Goal: Information Seeking & Learning: Understand process/instructions

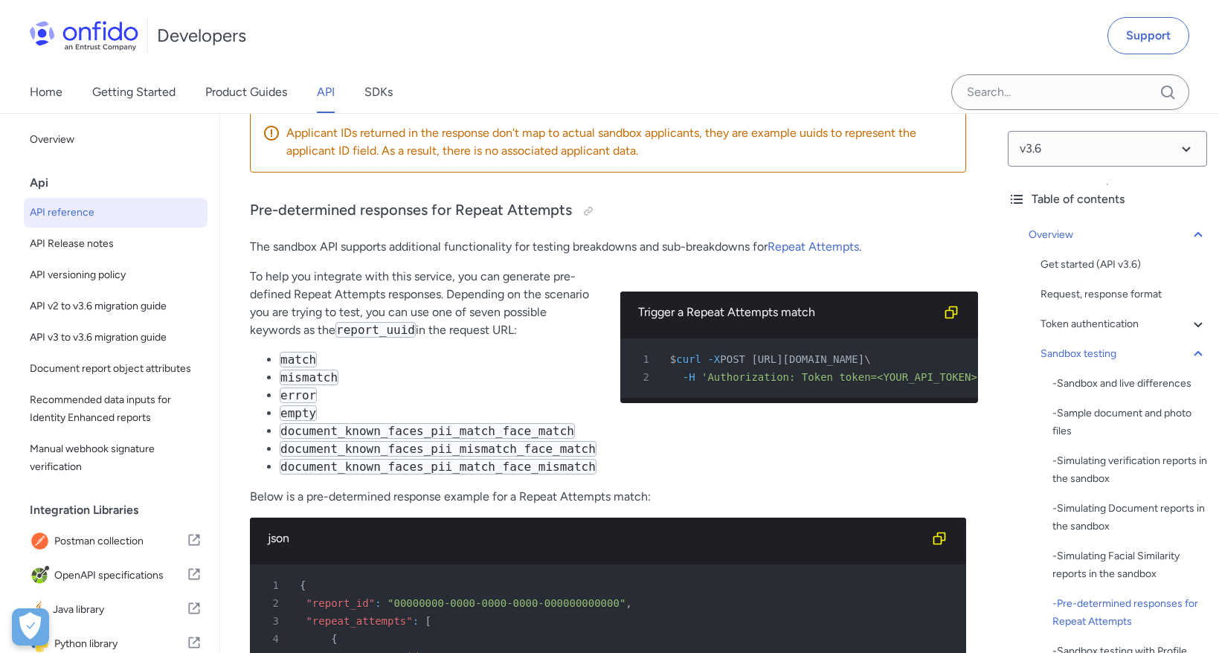
scroll to position [6012, 0]
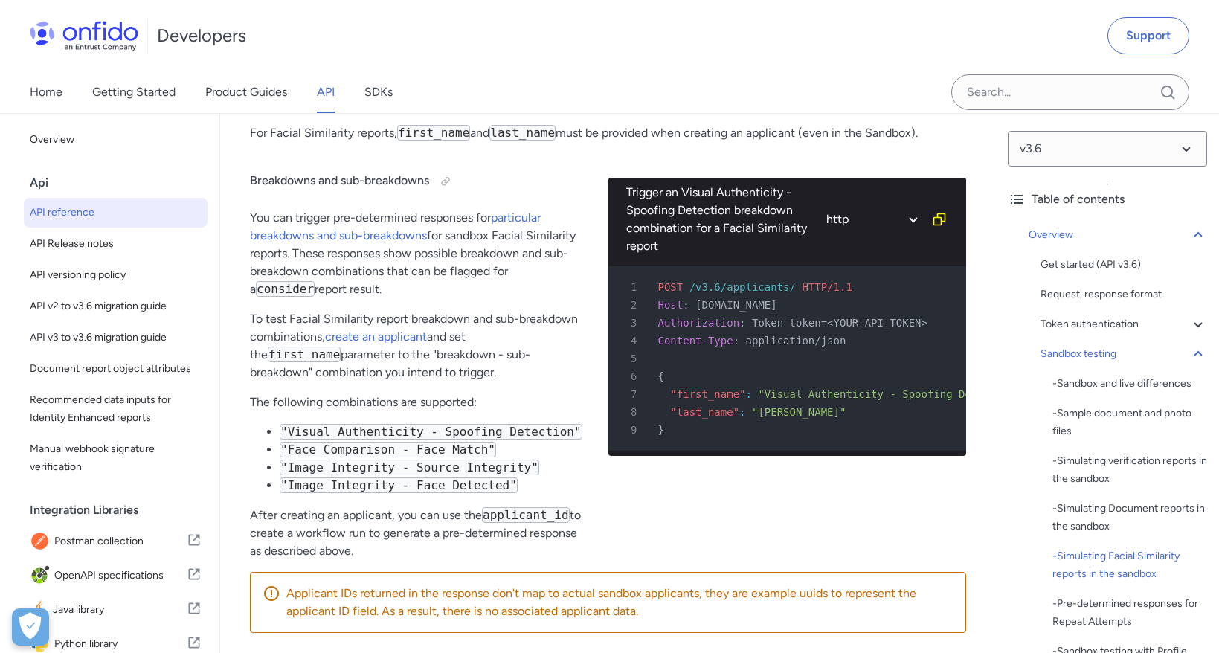
click at [466, 291] on p "You can trigger pre-determined responses for particular breakdowns and sub-brea…" at bounding box center [417, 253] width 335 height 89
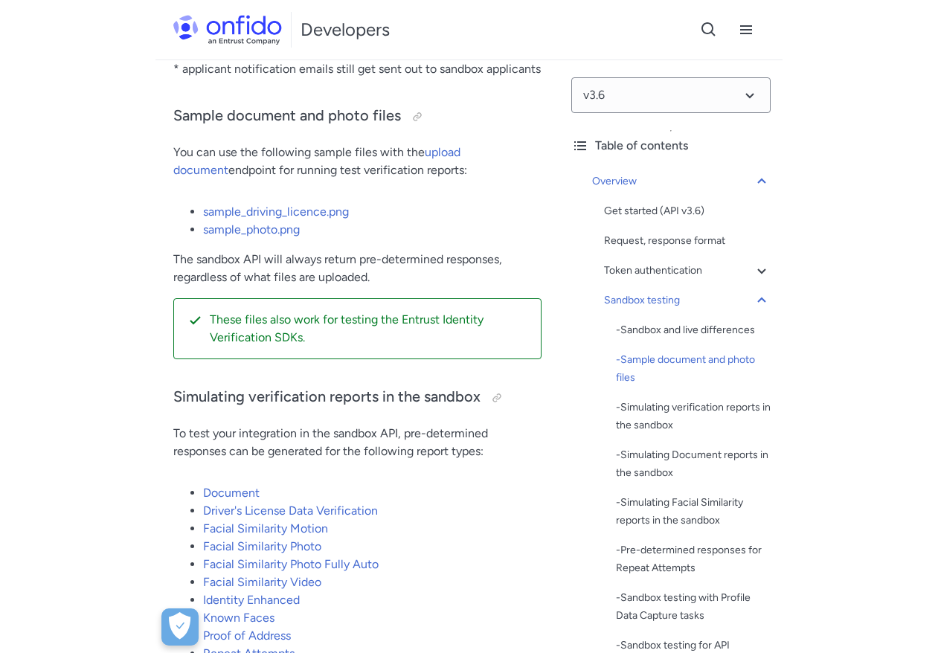
scroll to position [3463, 0]
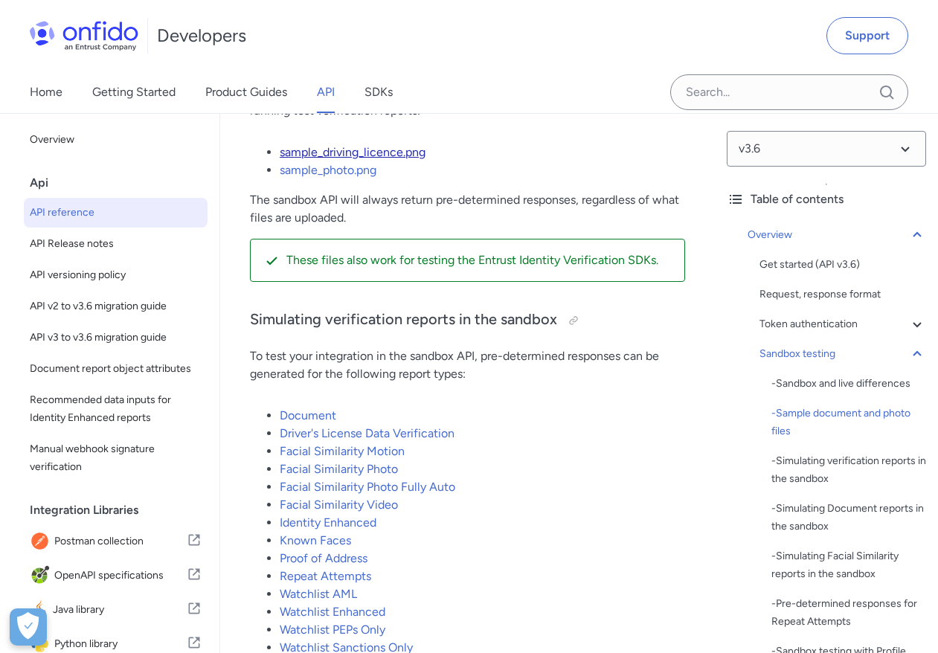
click at [295, 159] on link "sample_driving_licence.png" at bounding box center [353, 152] width 146 height 14
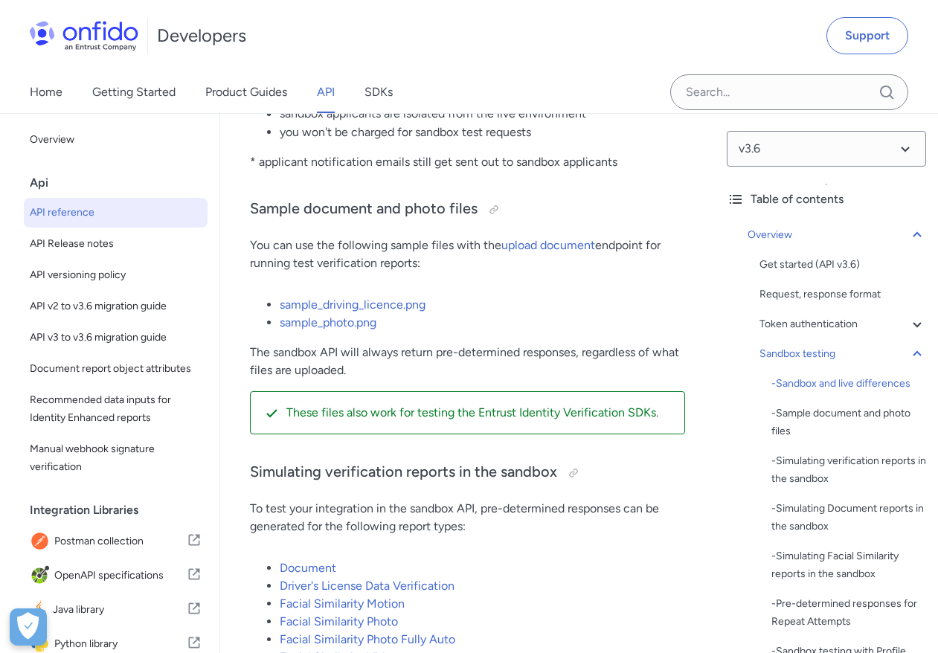
scroll to position [3313, 0]
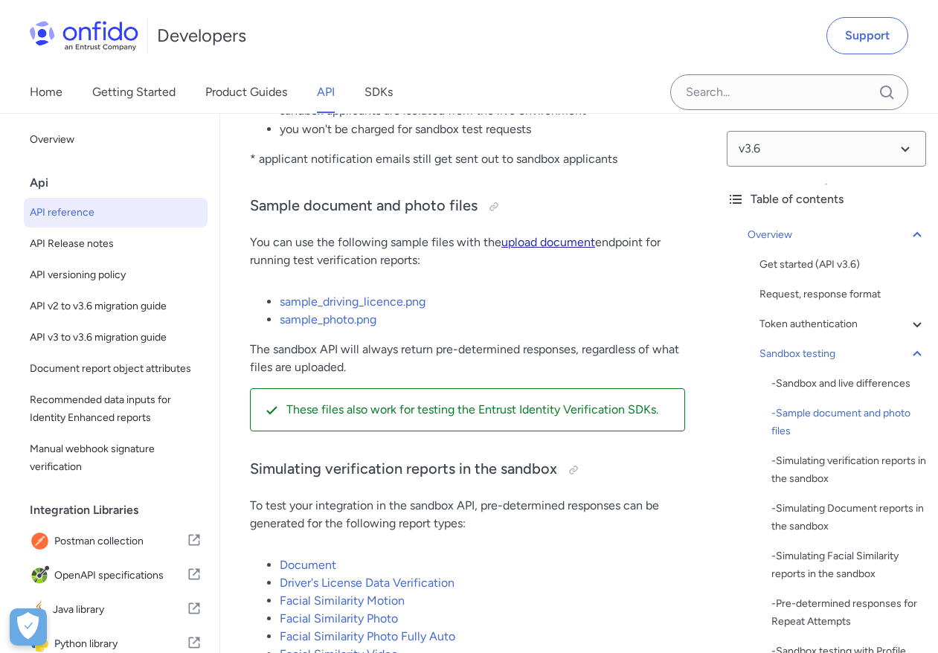
click at [522, 249] on link "upload document" at bounding box center [548, 242] width 94 height 14
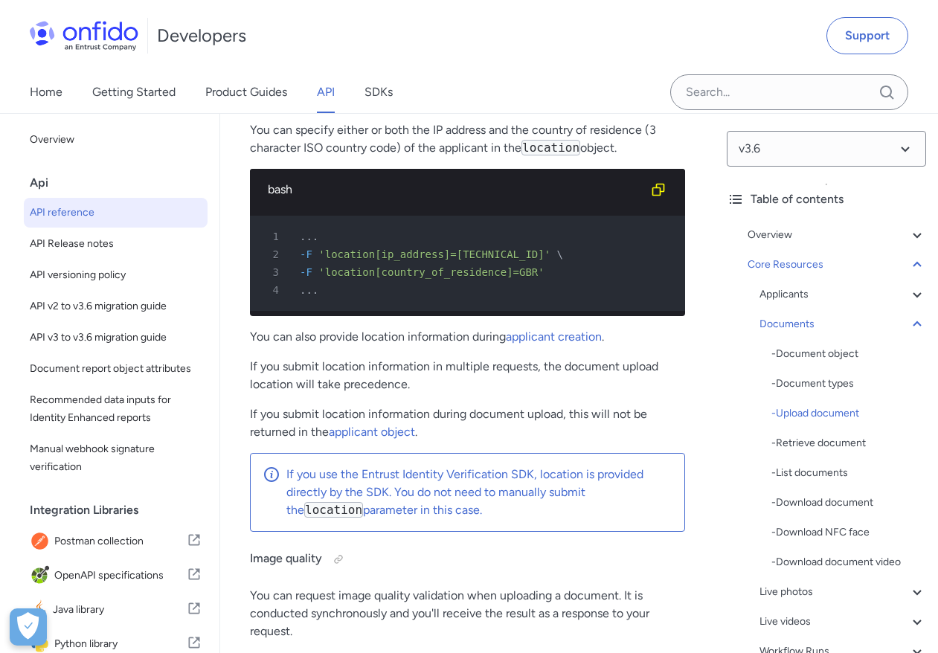
scroll to position [32379, 0]
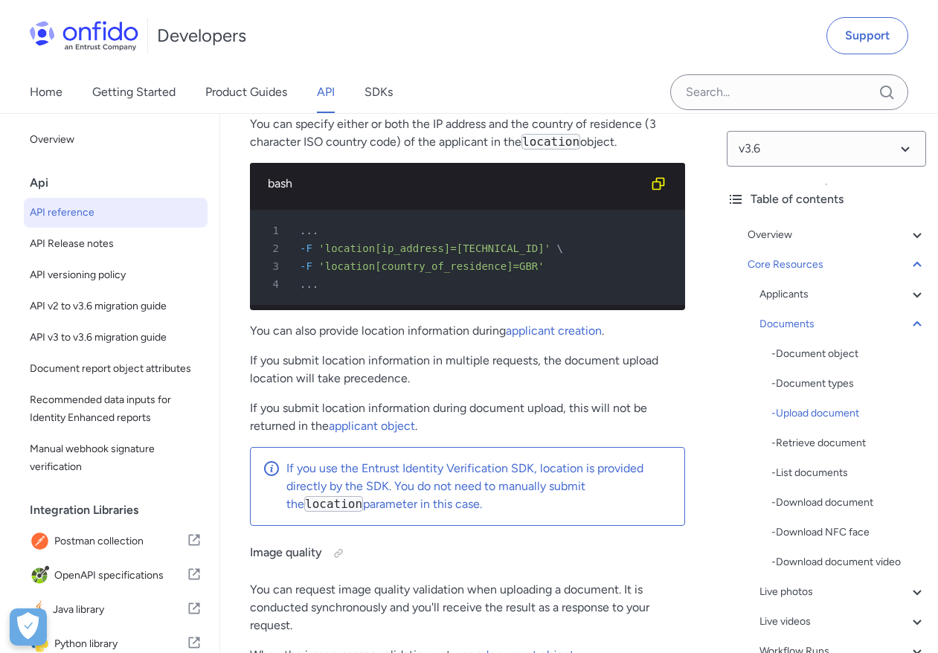
copy td "applicant_id"
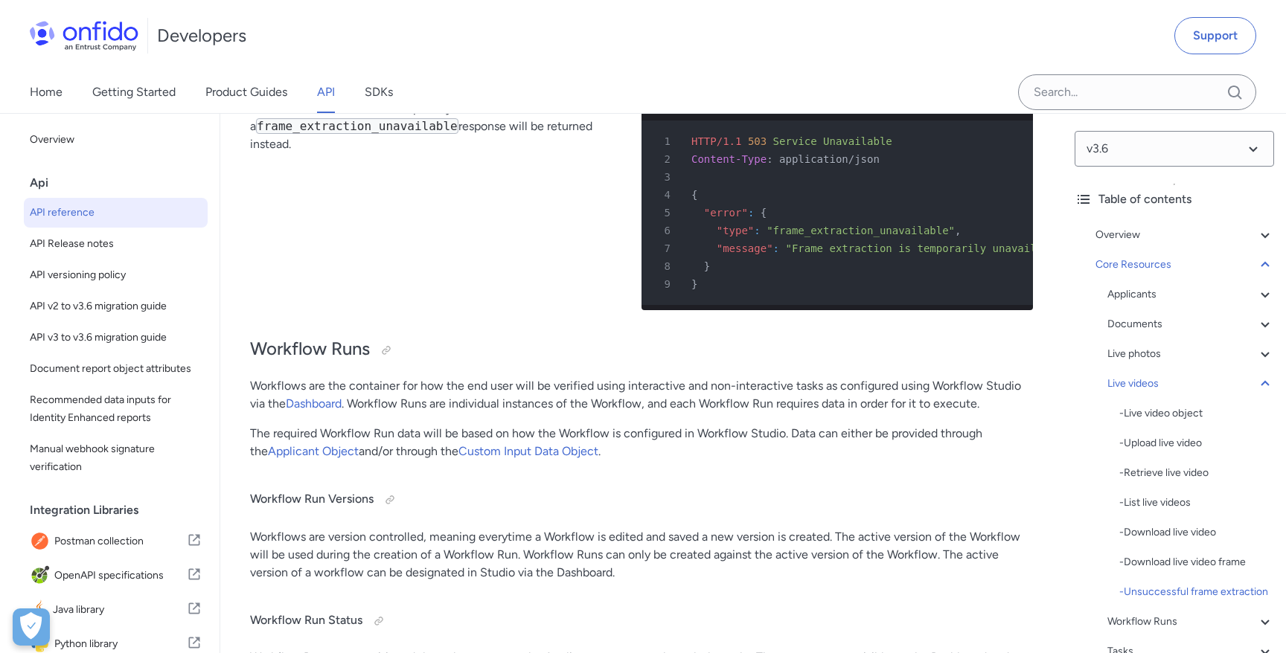
scroll to position [25929, 0]
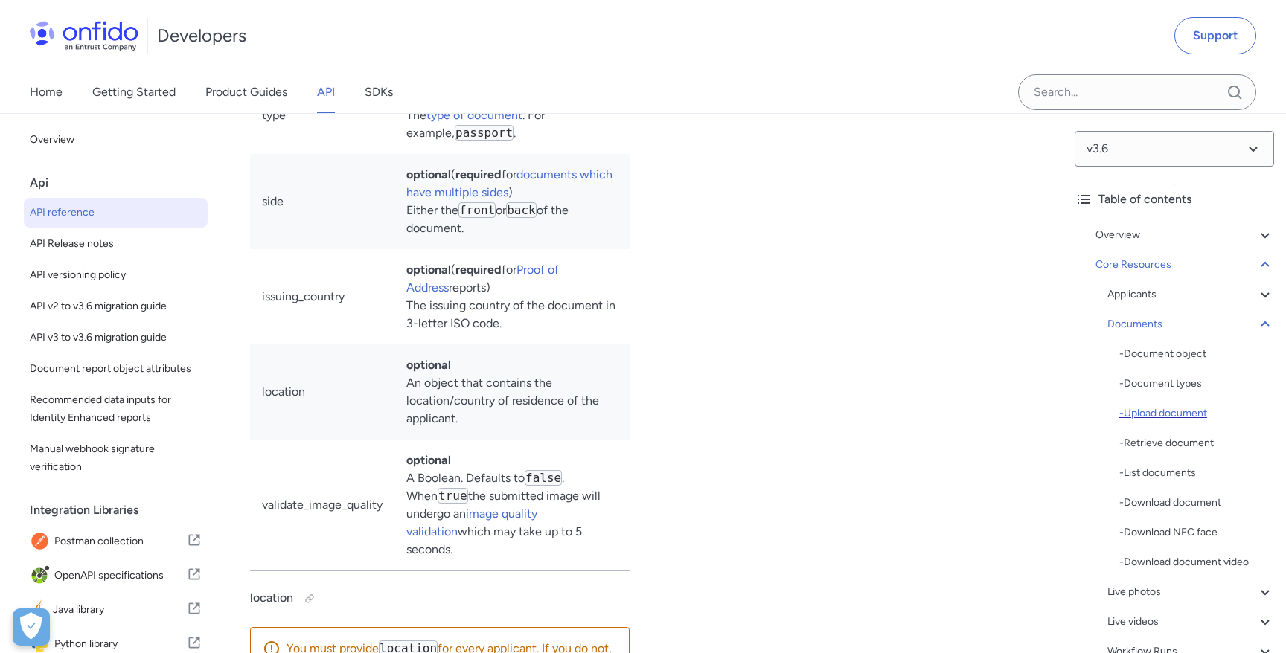
click at [937, 416] on div "- Upload document" at bounding box center [1196, 414] width 155 height 18
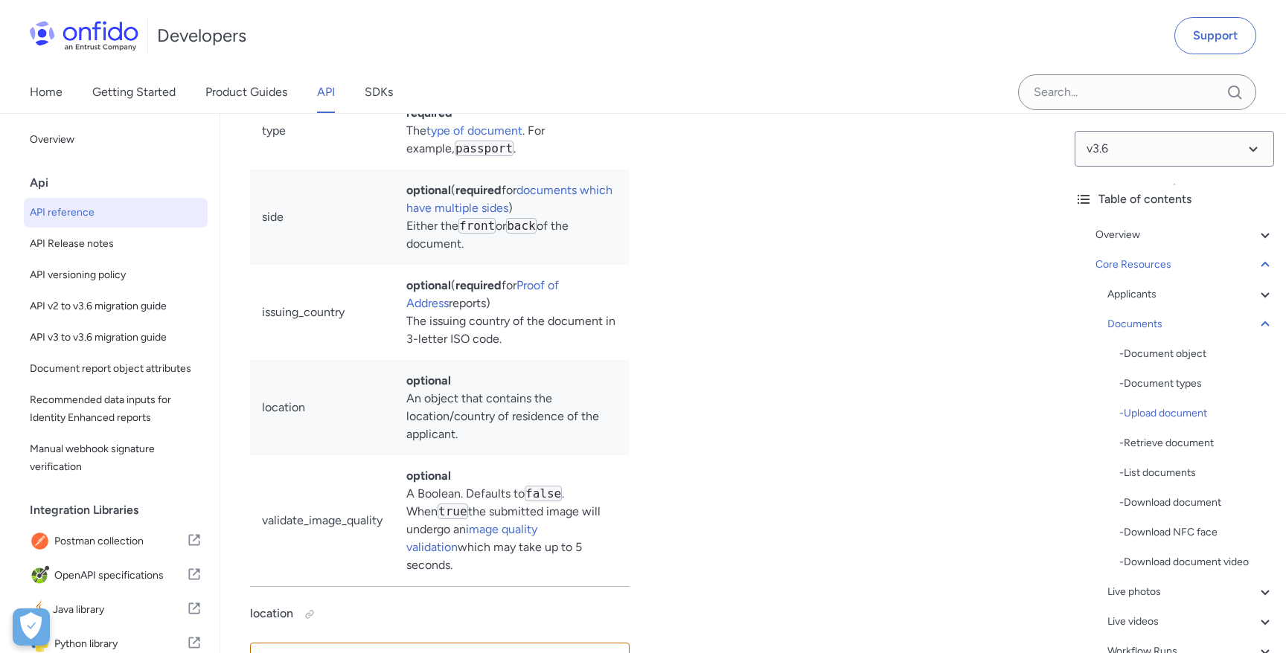
scroll to position [25926, 0]
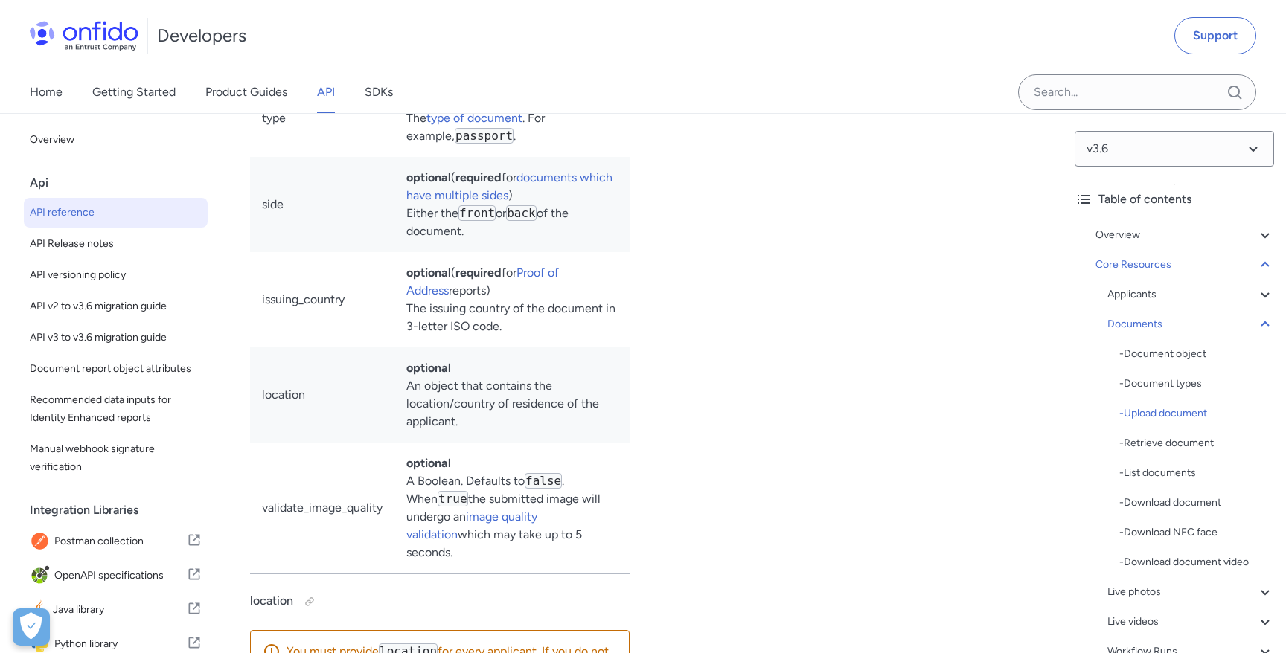
click at [296, 80] on td "file" at bounding box center [322, 50] width 144 height 60
click at [272, 80] on td "file" at bounding box center [322, 50] width 144 height 60
copy td "file"
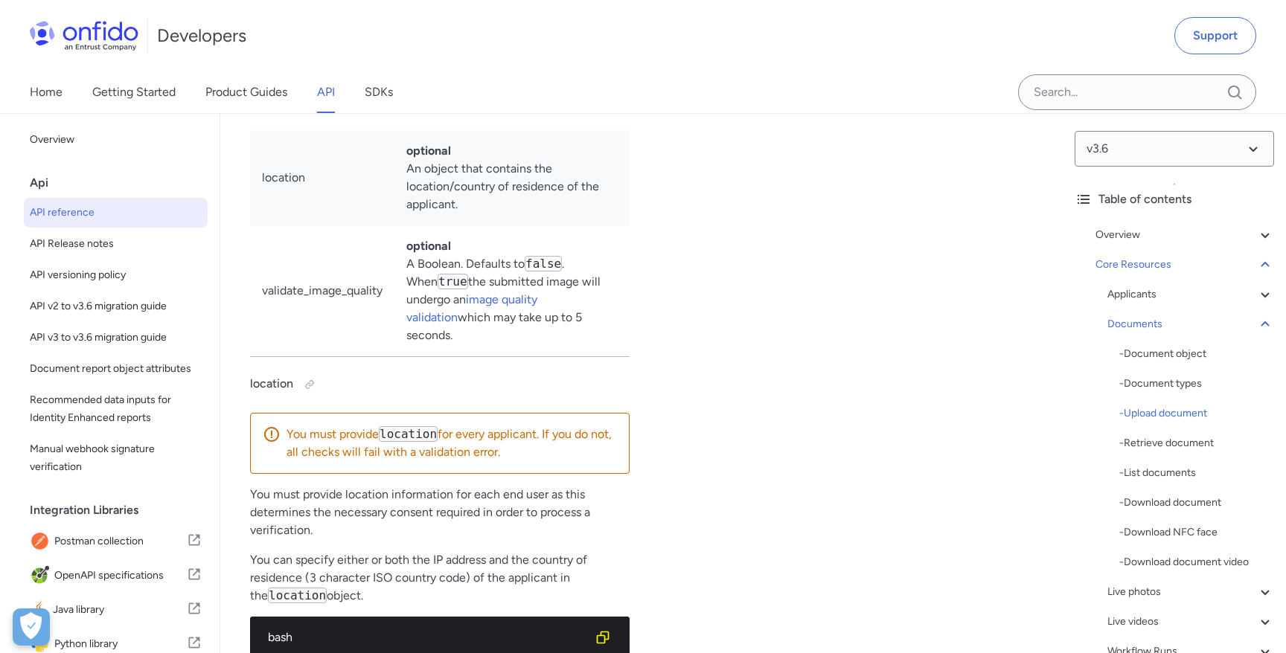
scroll to position [26128, 0]
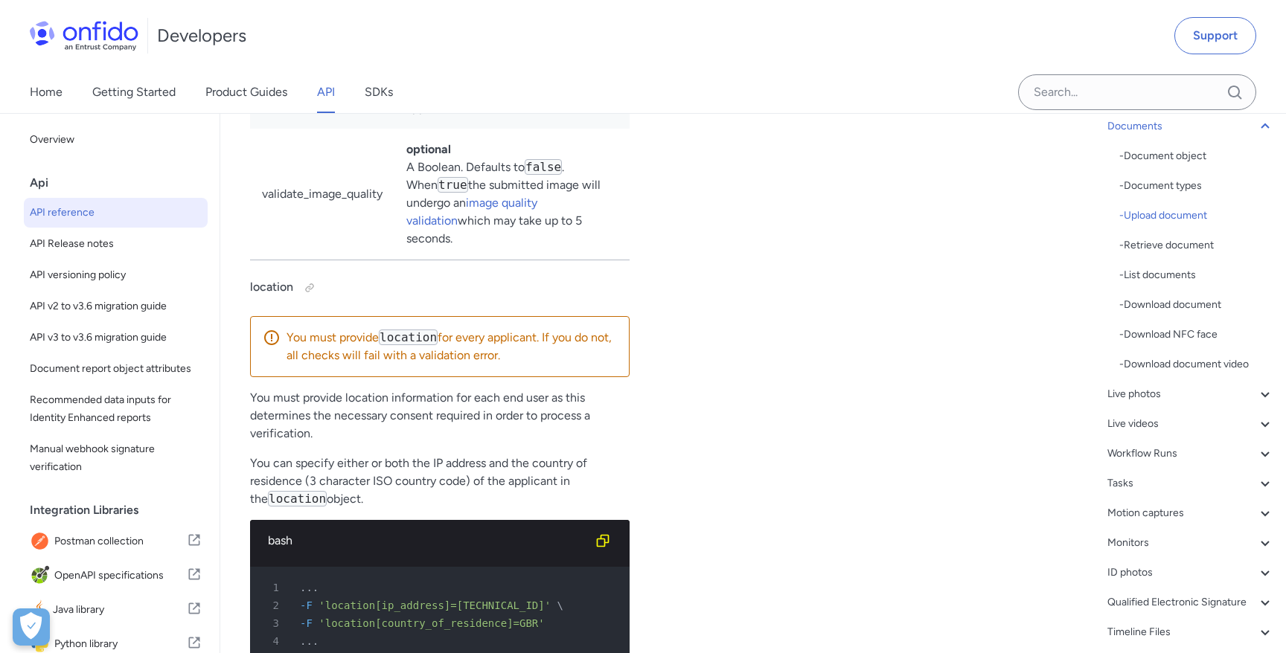
scroll to position [222, 0]
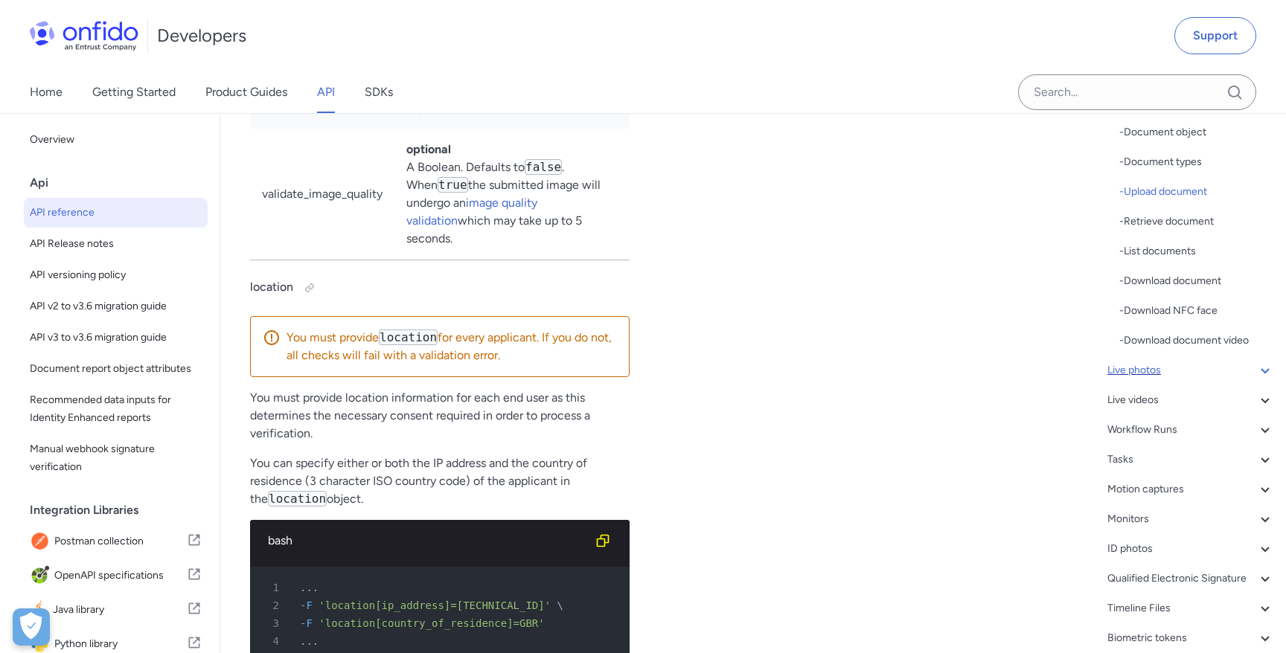
click at [937, 369] on div "Live photos" at bounding box center [1190, 371] width 167 height 18
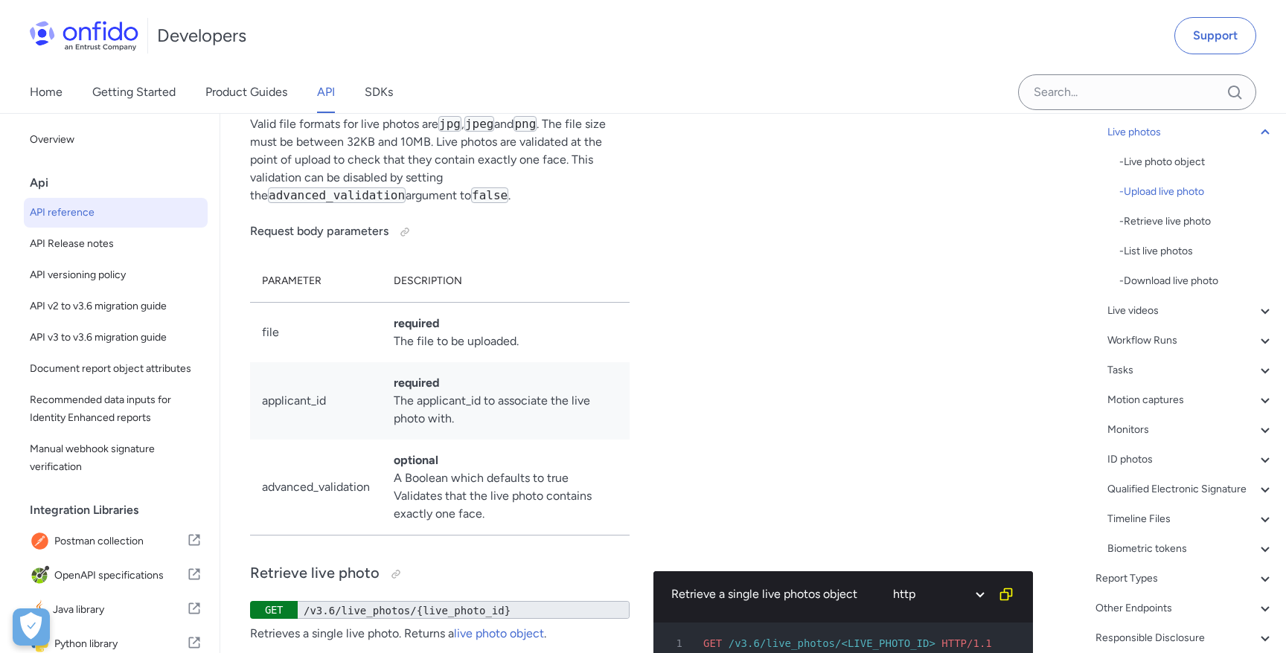
scroll to position [29544, 0]
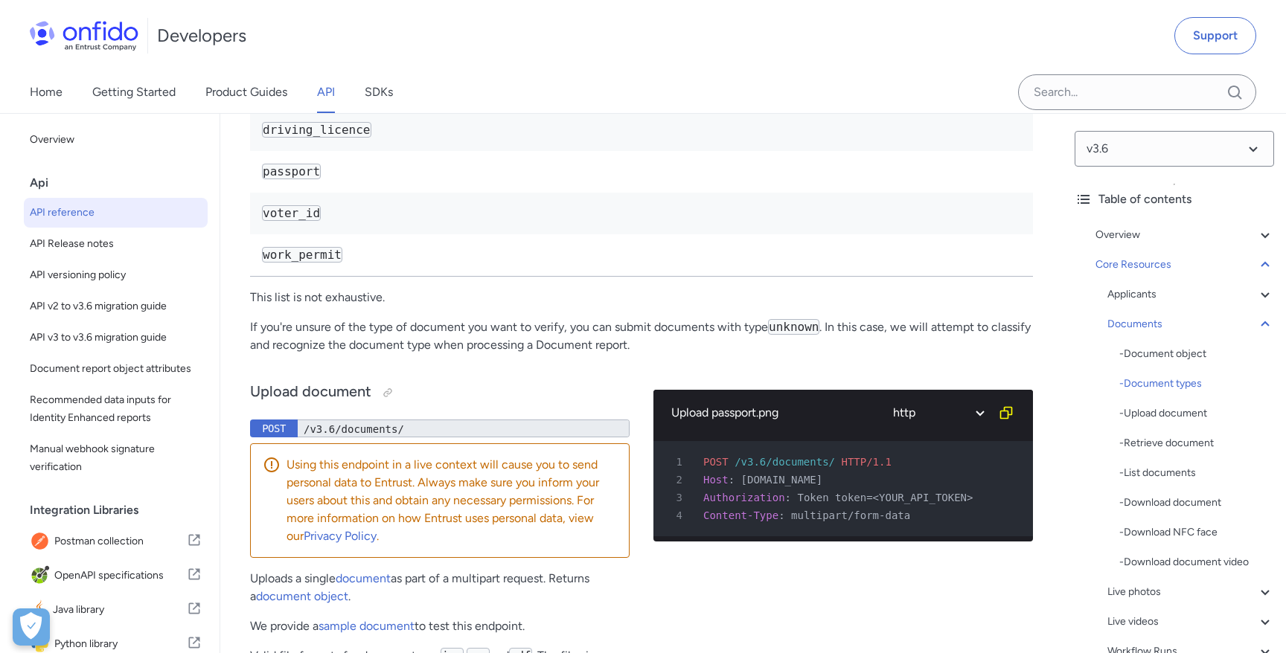
click at [330, 138] on code "driving_licence" at bounding box center [316, 130] width 109 height 16
copy code "driving_licence"
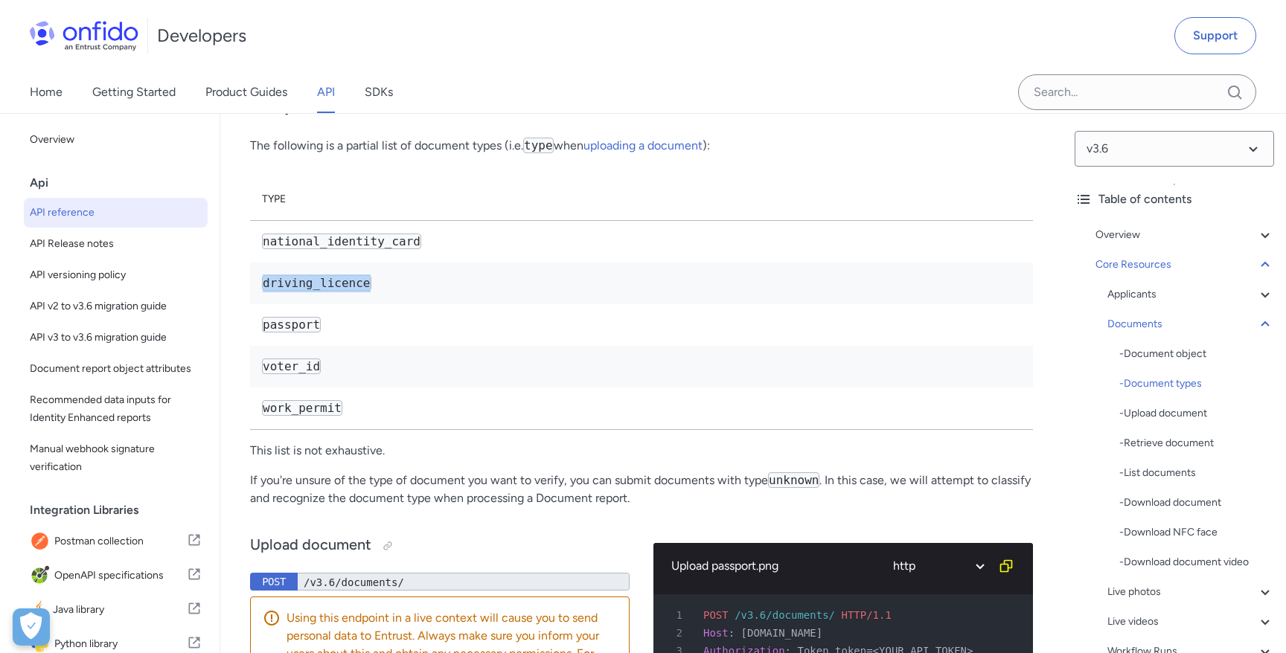
scroll to position [24790, 0]
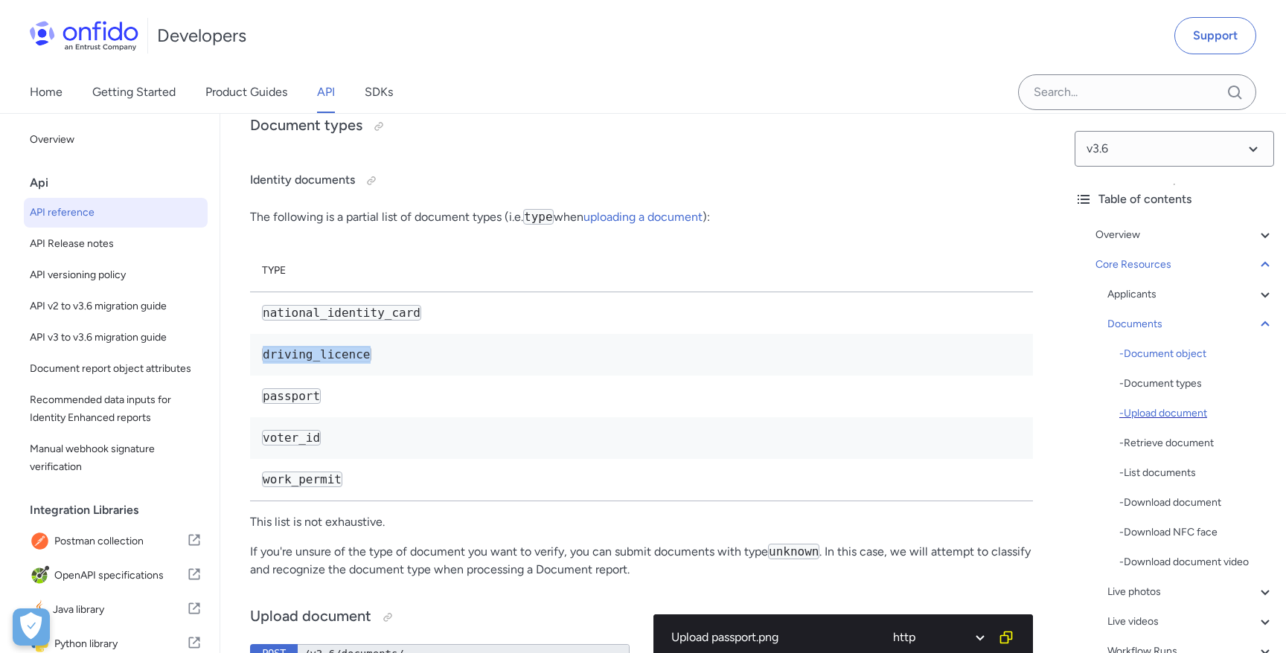
click at [1168, 420] on div "- Upload document" at bounding box center [1196, 414] width 155 height 18
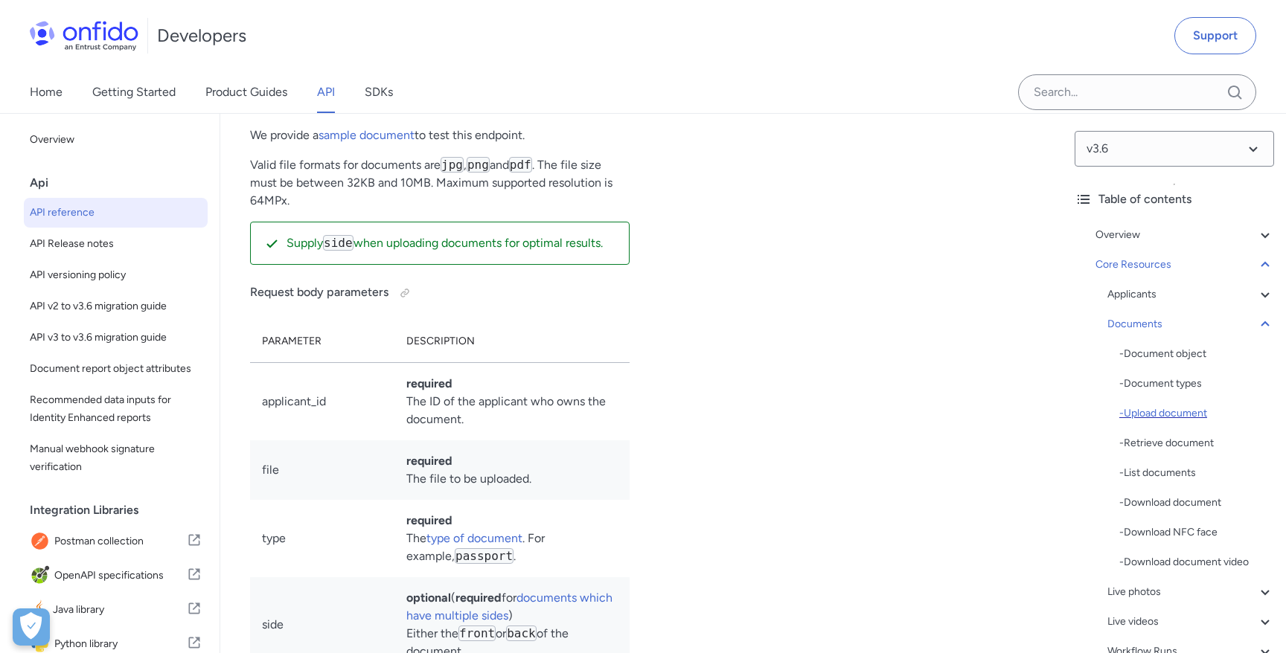
click at [1168, 420] on div "- Upload document" at bounding box center [1196, 414] width 155 height 18
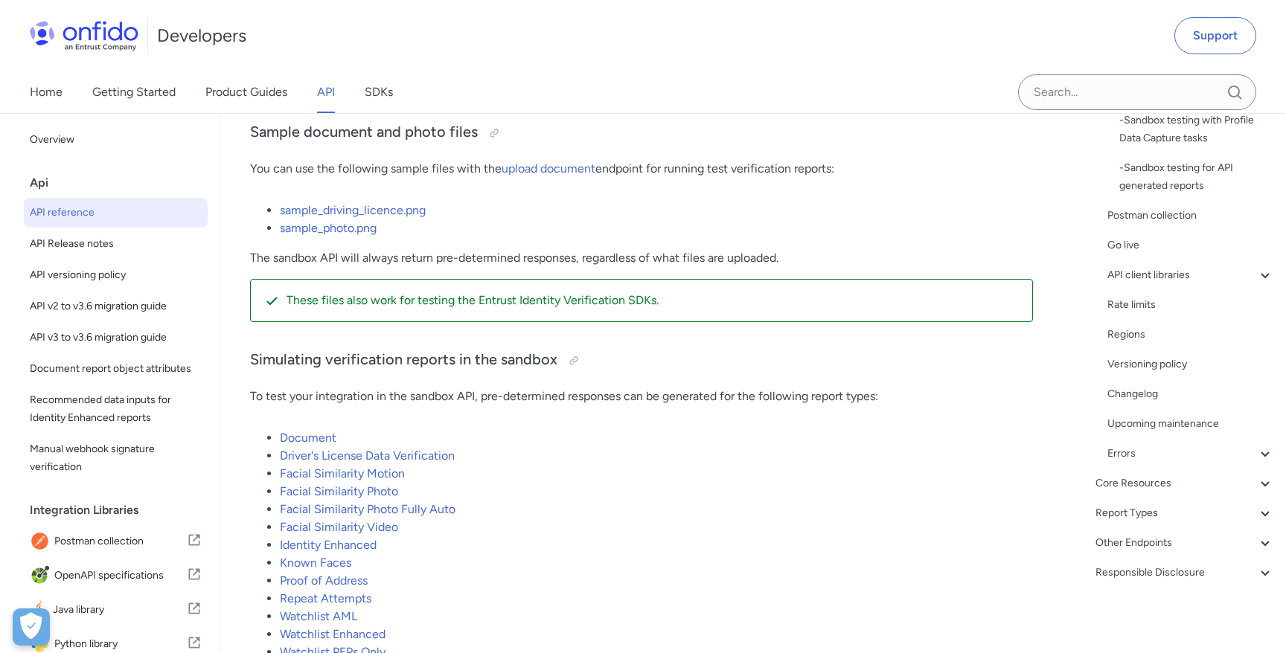
scroll to position [2747, 0]
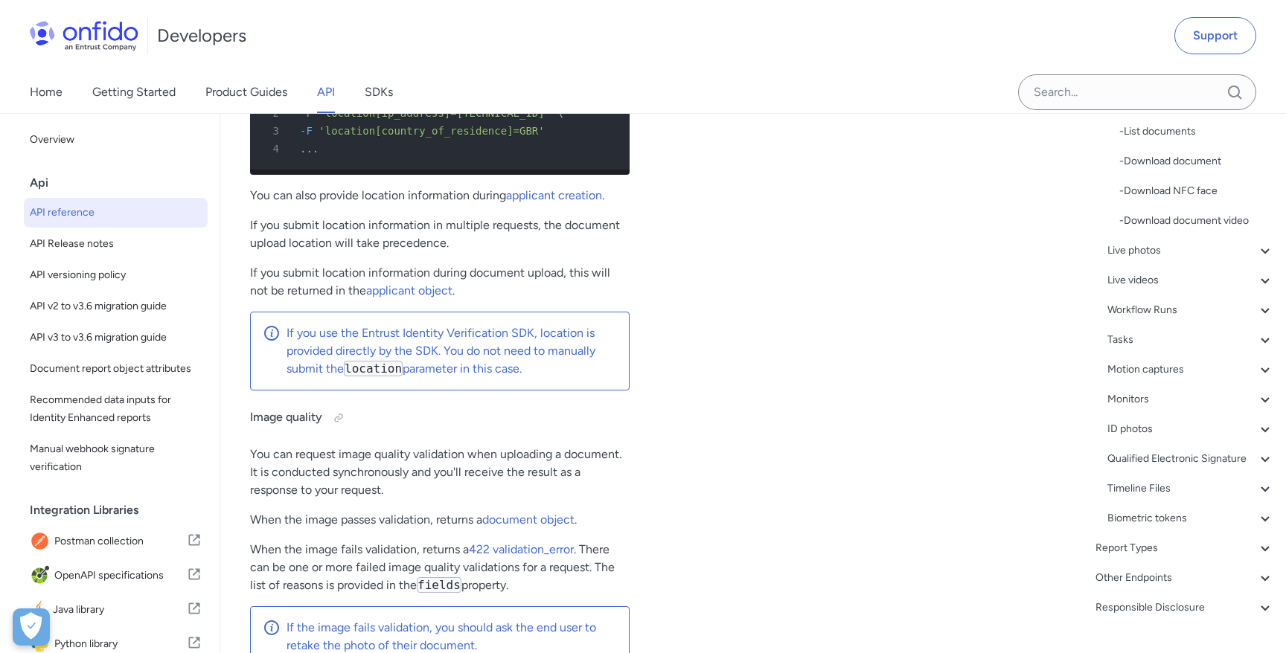
scroll to position [376, 0]
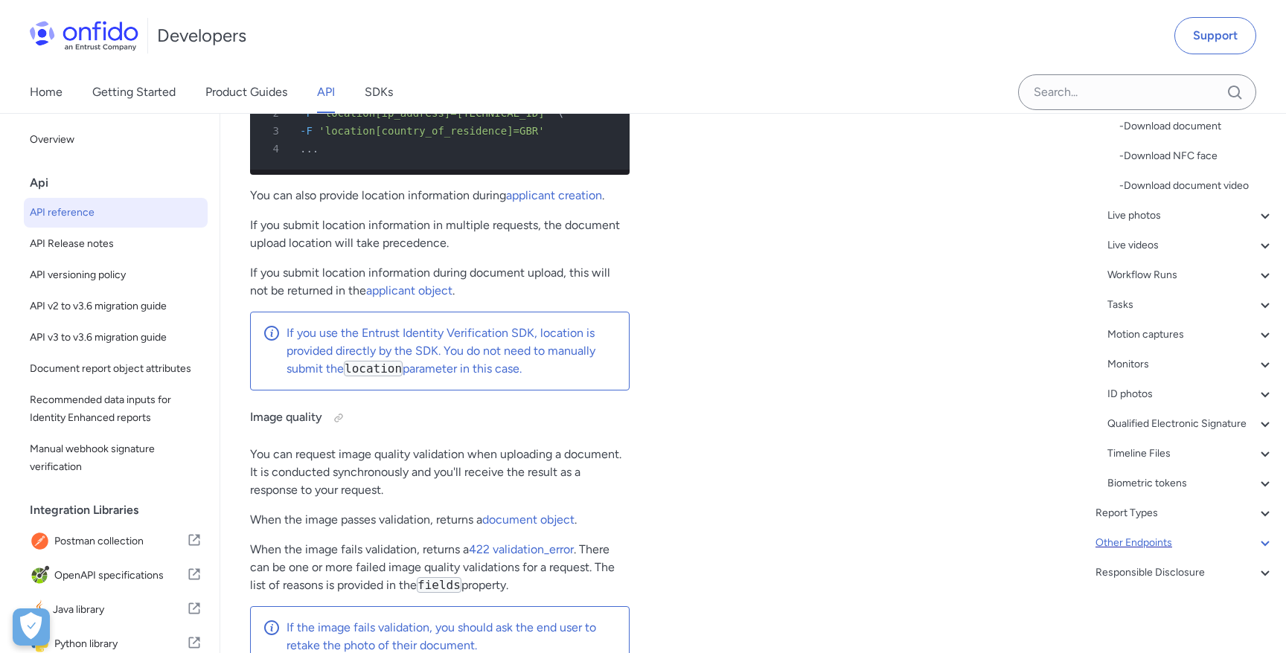
click at [1116, 544] on div "Other Endpoints" at bounding box center [1184, 543] width 179 height 18
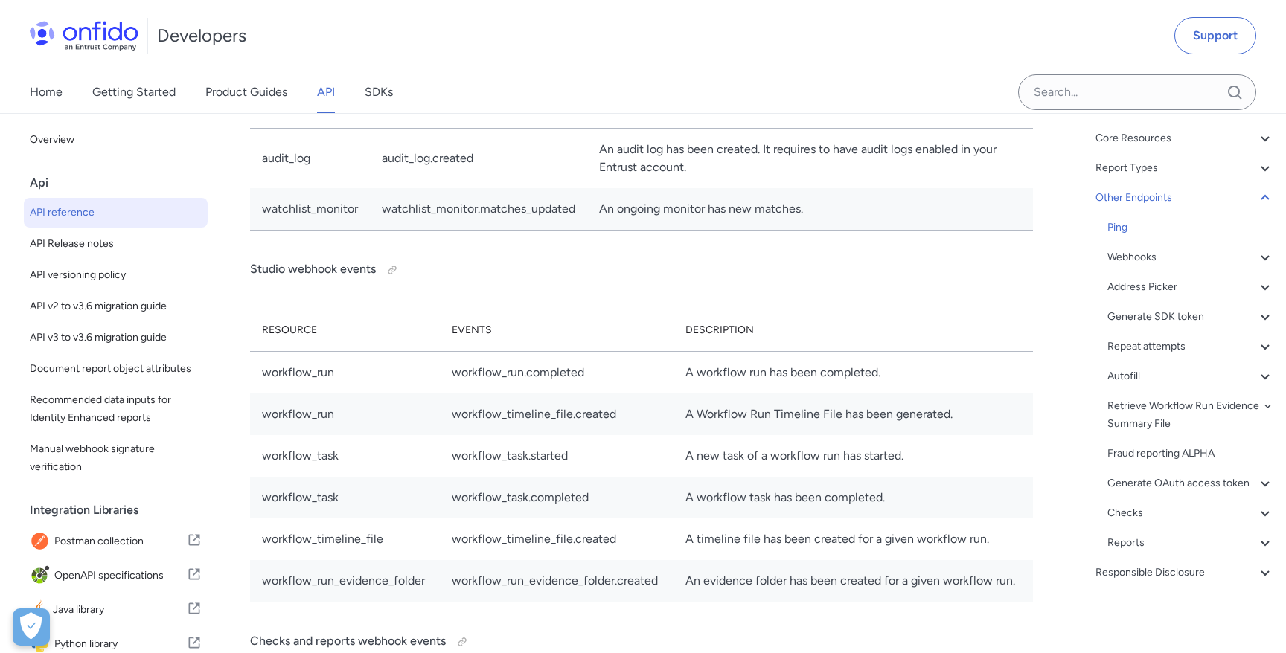
scroll to position [126, 0]
click at [1120, 510] on div "Checks" at bounding box center [1190, 513] width 167 height 18
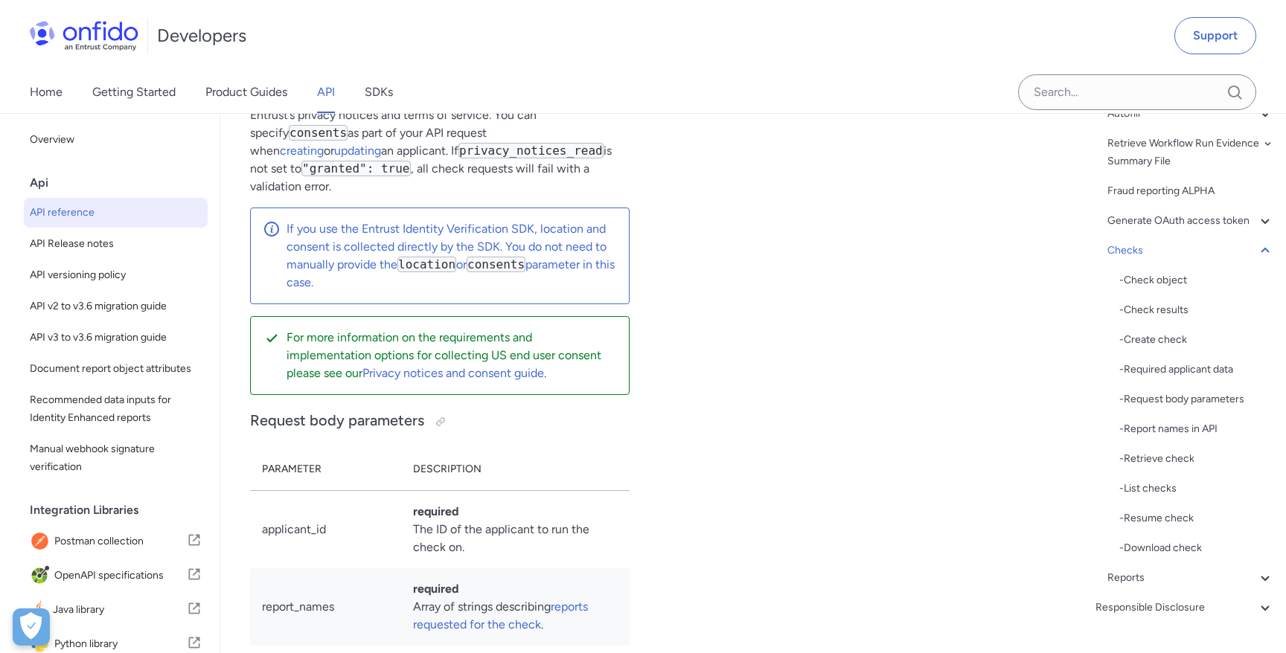
scroll to position [424, 0]
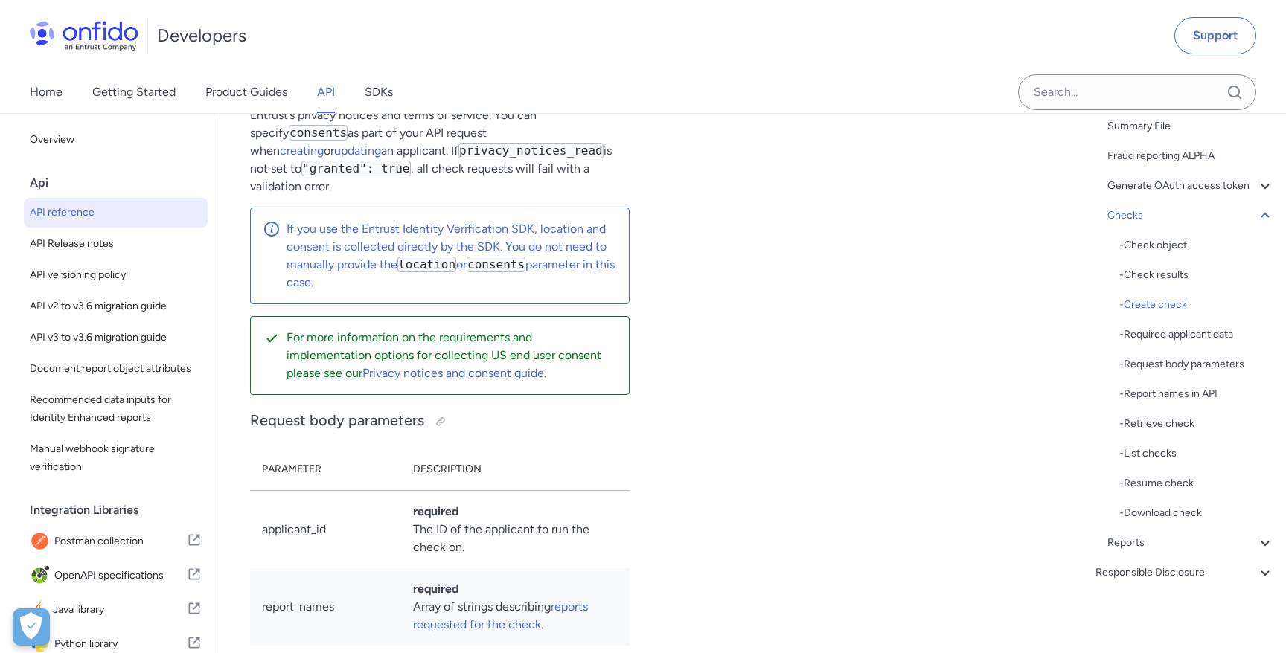
click at [1155, 300] on div "- Create check" at bounding box center [1196, 305] width 155 height 18
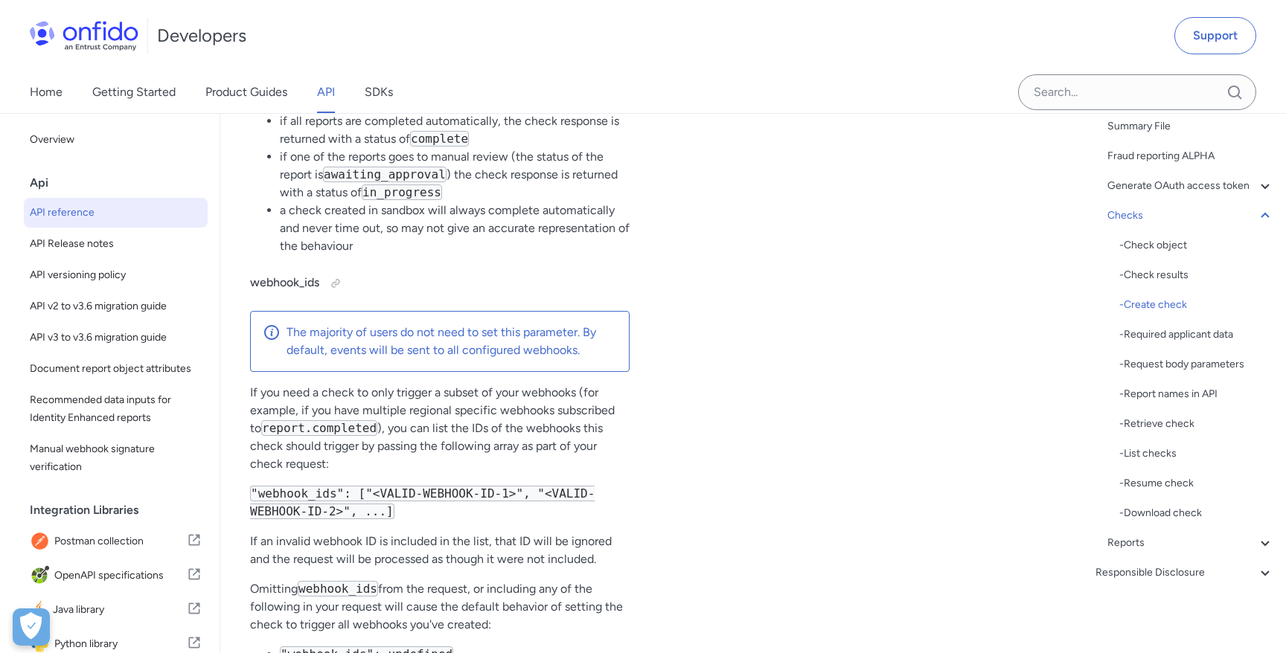
scroll to position [144547, 0]
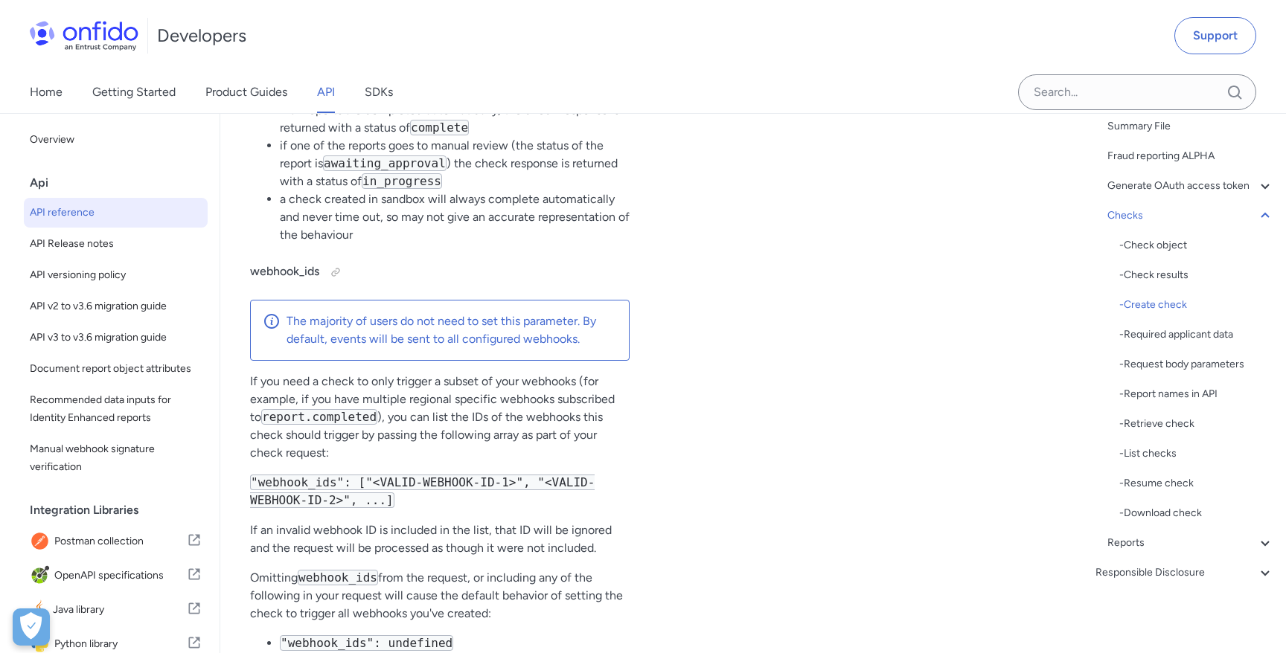
drag, startPoint x: 739, startPoint y: 307, endPoint x: 710, endPoint y: 238, distance: 75.3
copy pre ""applicant_id" : "<APPLICANT_ID>" , 8 "report_names" : [ 9 "document" , 10 "fac…"
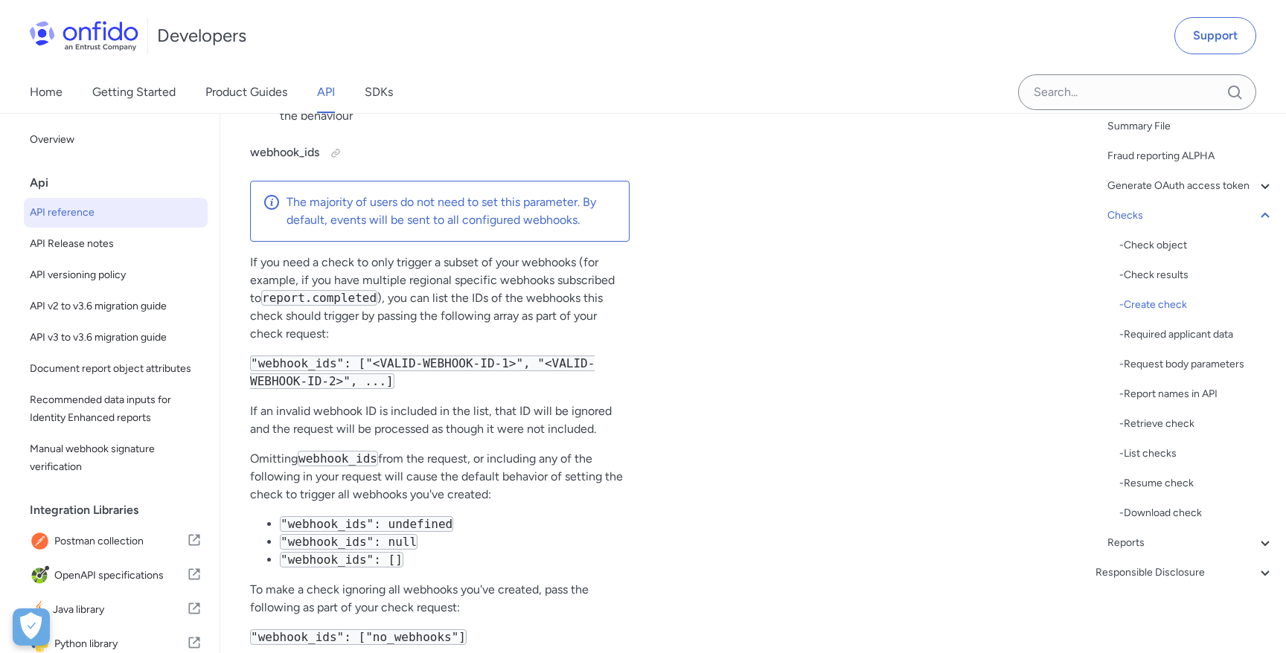
scroll to position [144686, 0]
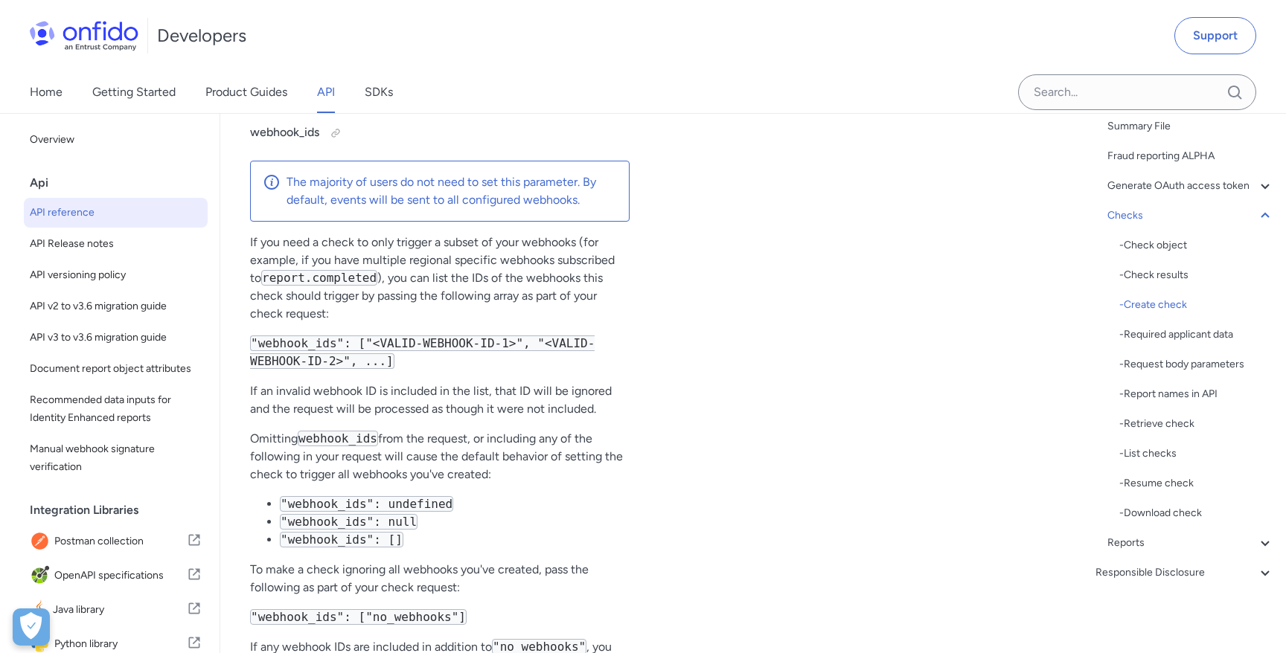
drag, startPoint x: 715, startPoint y: 128, endPoint x: 923, endPoint y: 144, distance: 208.9
copy pre ""document" , 10 "facial_similarity_photo""
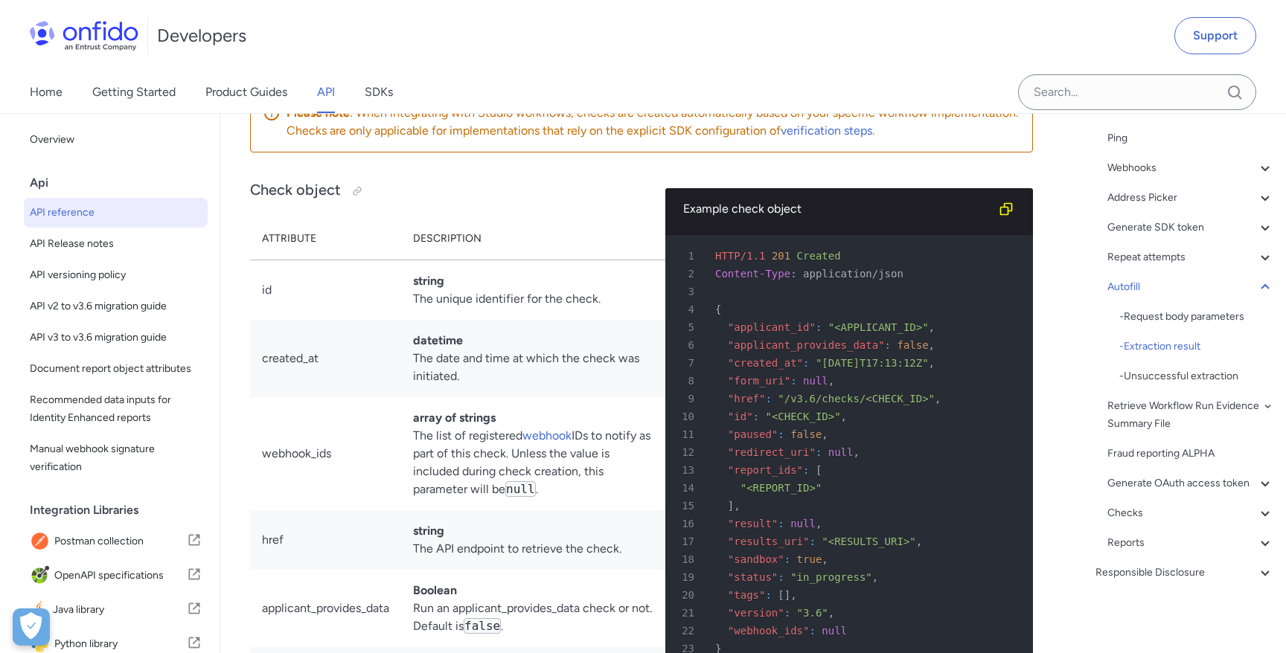
scroll to position [138845, 0]
